Goal: Information Seeking & Learning: Learn about a topic

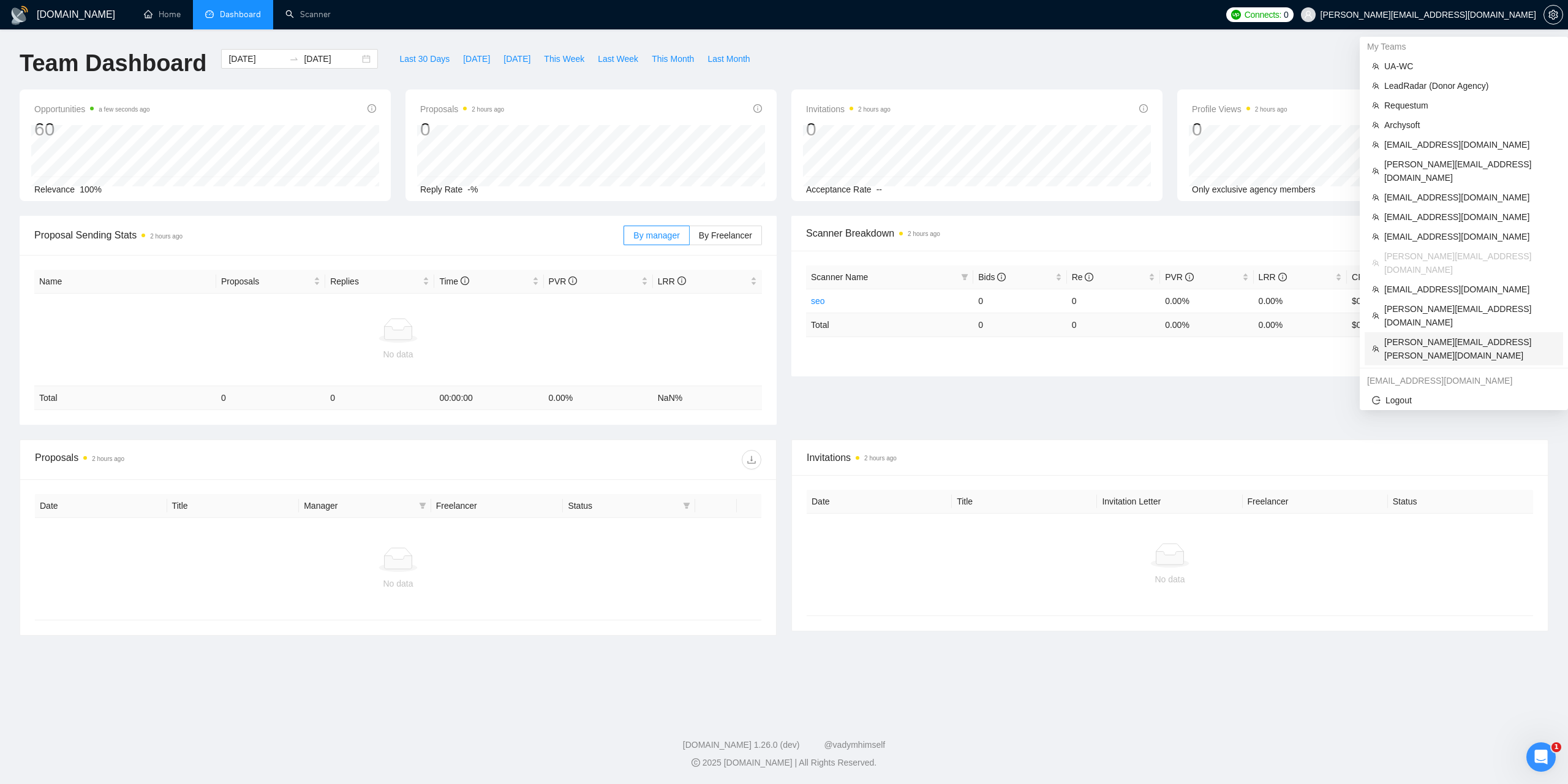
drag, startPoint x: 1437, startPoint y: 303, endPoint x: 1364, endPoint y: 279, distance: 76.8
click at [1437, 335] on span "[PERSON_NAME][EMAIL_ADDRESS][PERSON_NAME][DOMAIN_NAME]" at bounding box center [1470, 348] width 172 height 27
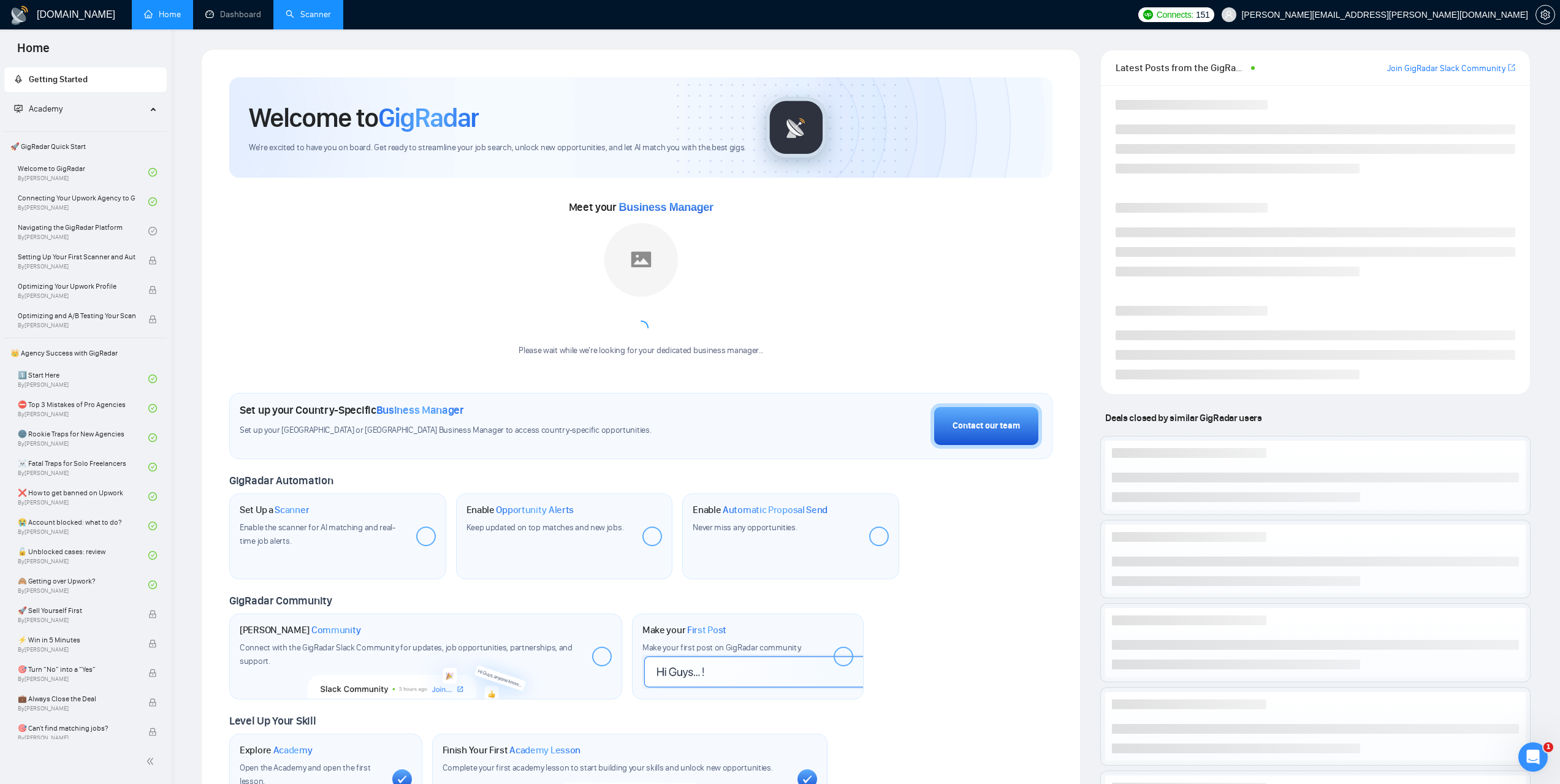
click at [316, 28] on li "Scanner" at bounding box center [309, 14] width 70 height 30
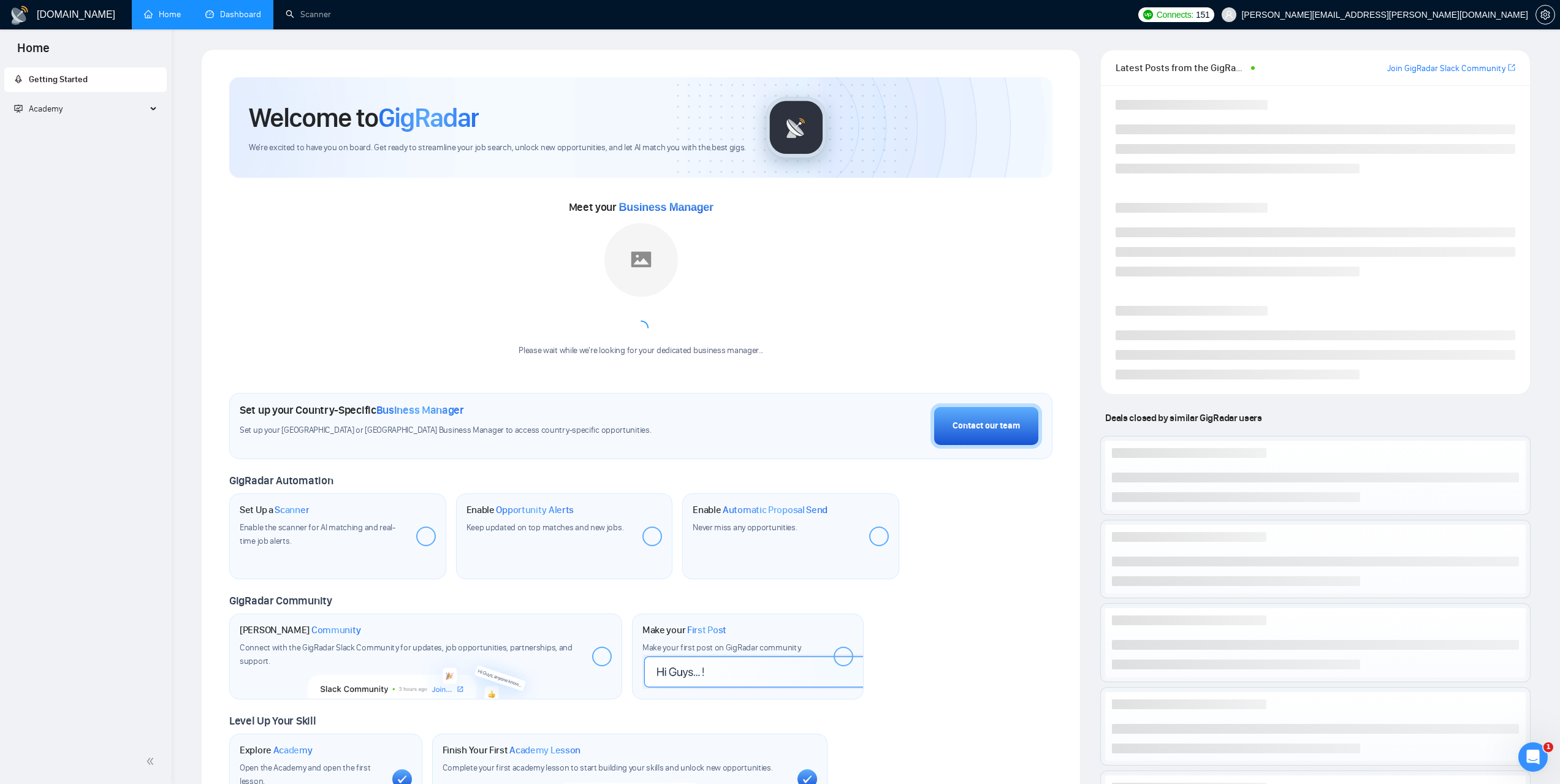
click at [242, 20] on link "Dashboard" at bounding box center [233, 14] width 56 height 11
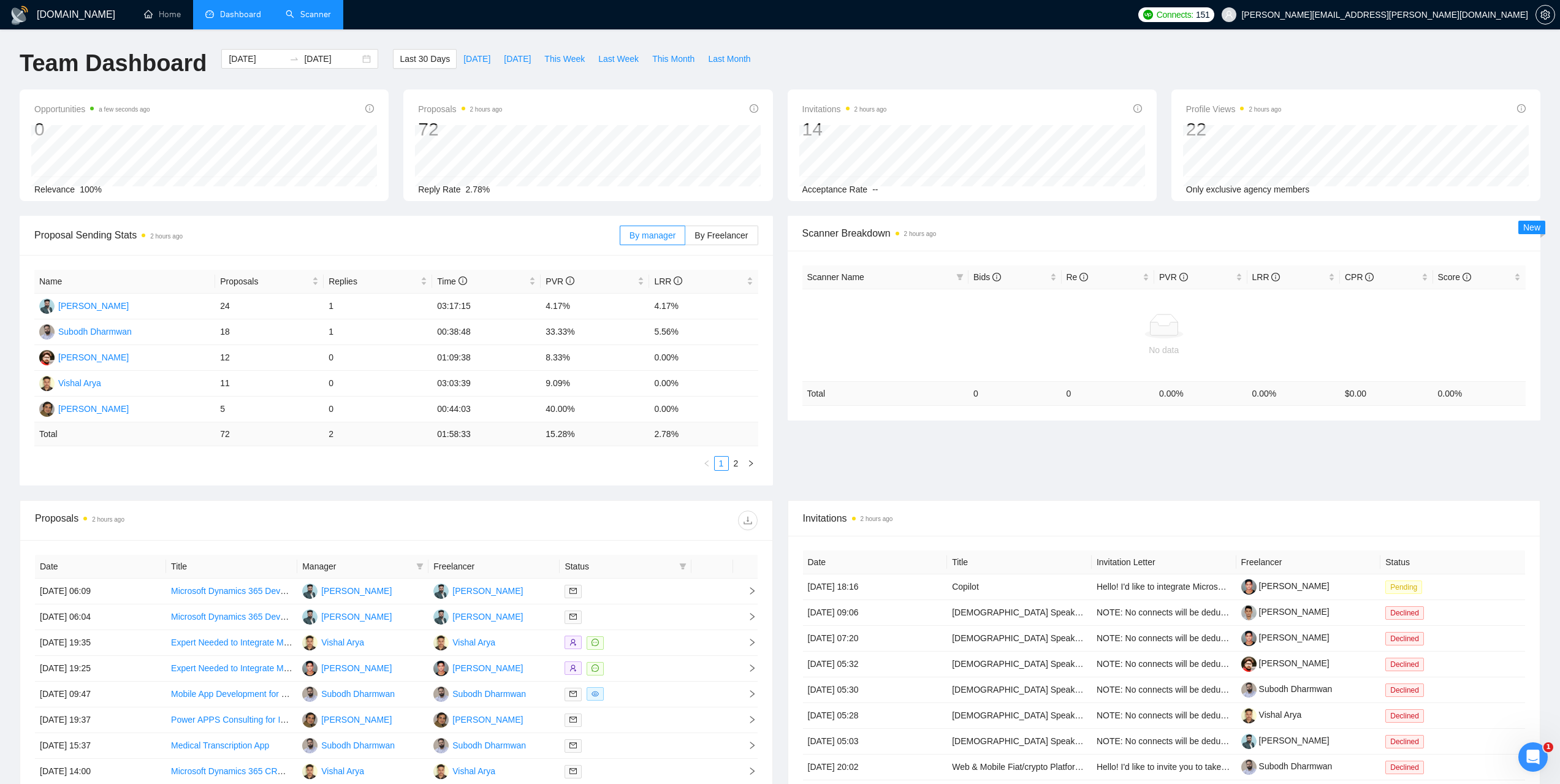
click at [312, 20] on link "Scanner" at bounding box center [308, 14] width 45 height 11
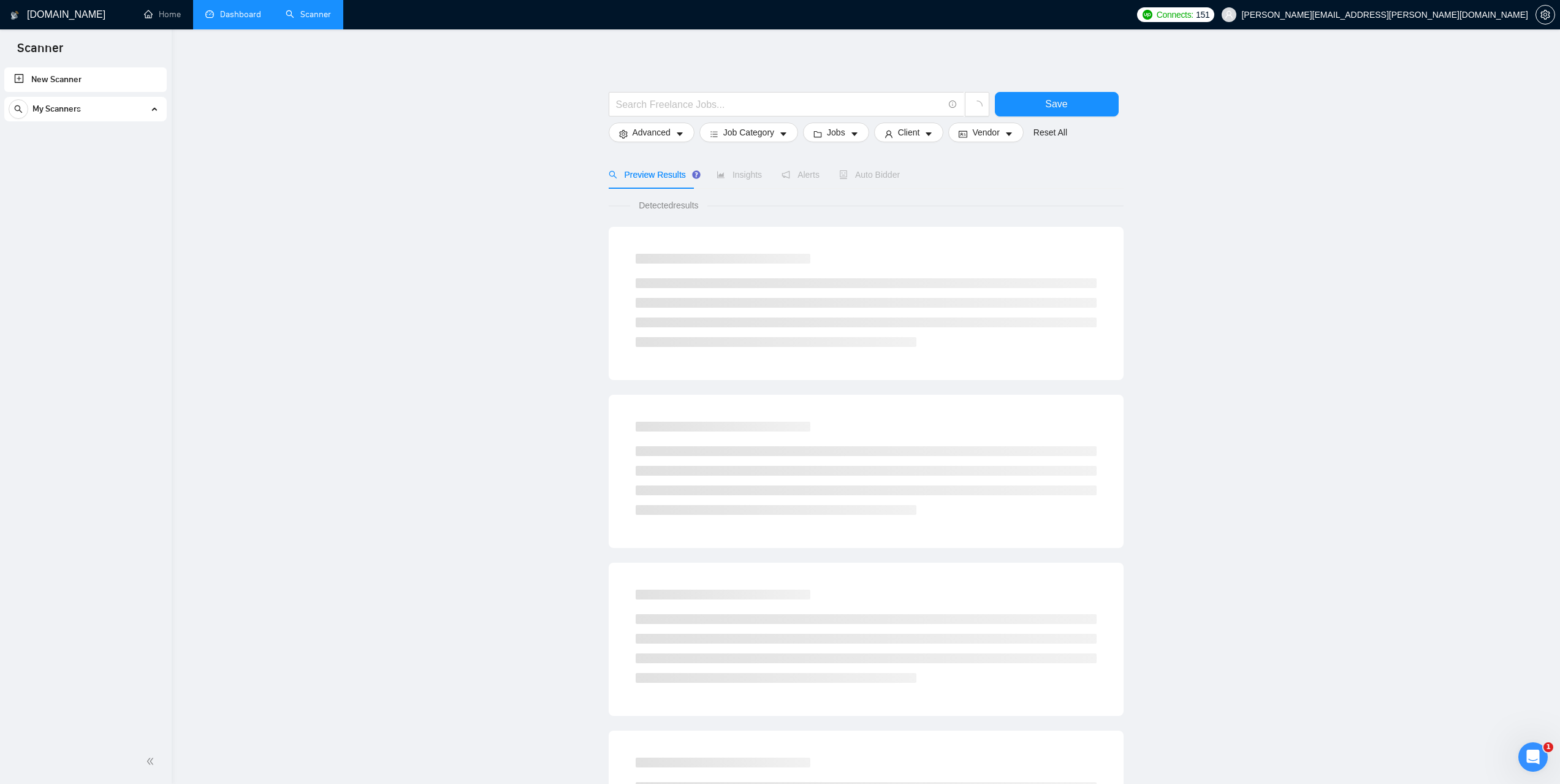
click at [245, 19] on link "Dashboard" at bounding box center [233, 14] width 56 height 11
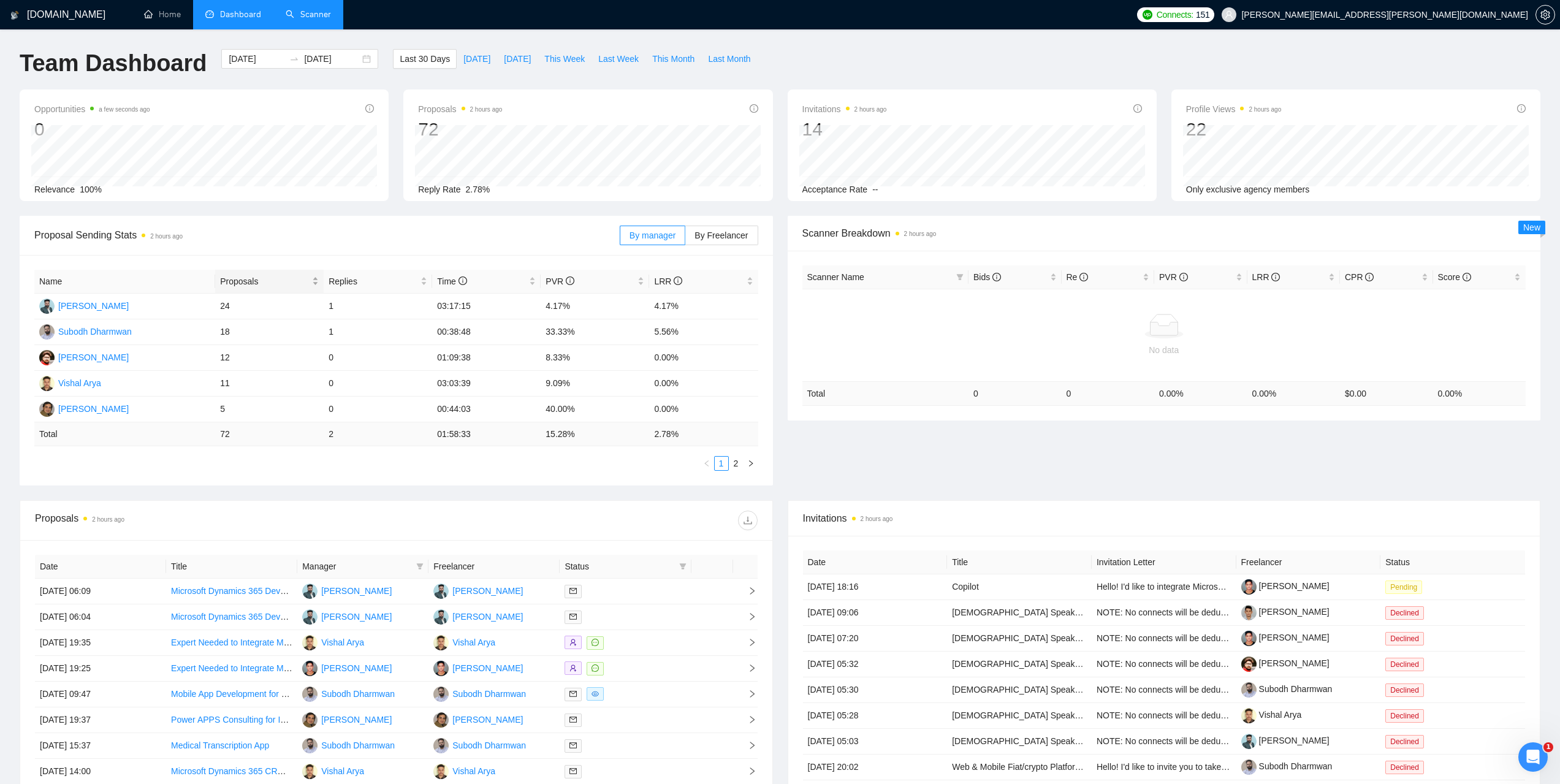
click at [231, 284] on span "Proposals" at bounding box center [264, 281] width 89 height 14
click at [237, 284] on span "Proposals" at bounding box center [264, 281] width 89 height 14
click at [104, 358] on div "[PERSON_NAME]" at bounding box center [94, 356] width 70 height 14
